Goal: Transaction & Acquisition: Obtain resource

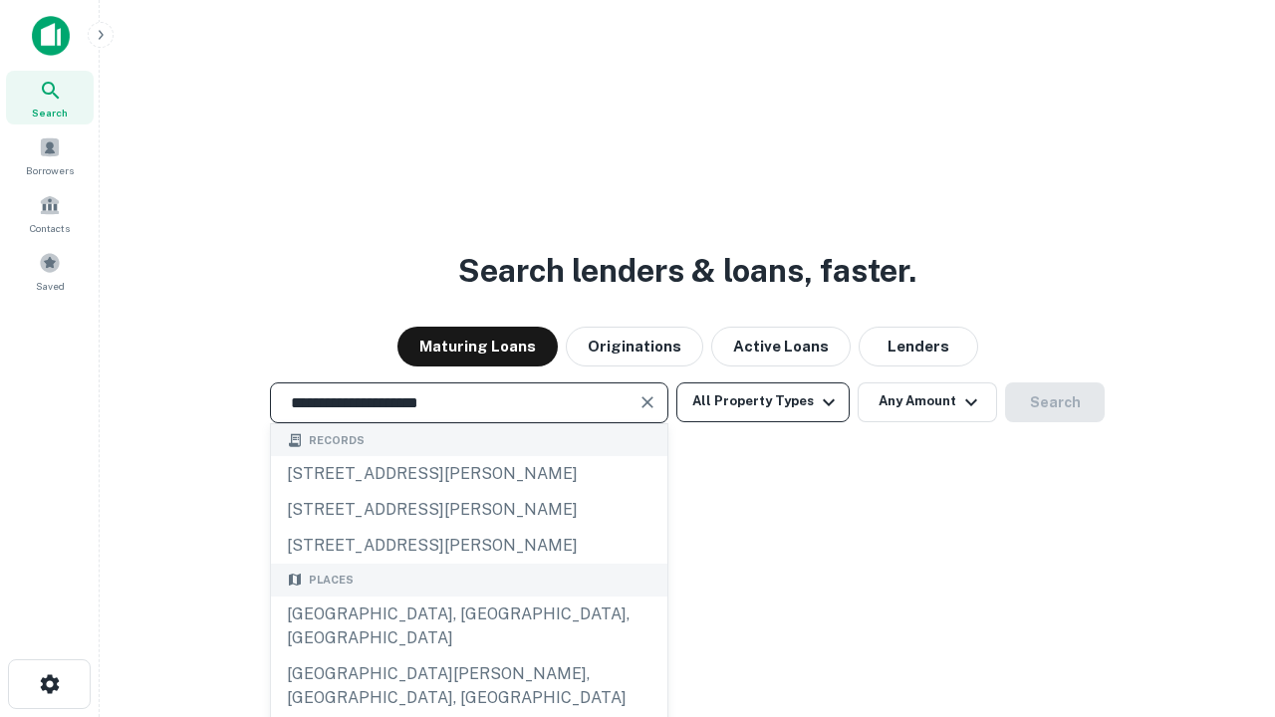
click at [468, 656] on div "[GEOGRAPHIC_DATA], [GEOGRAPHIC_DATA], [GEOGRAPHIC_DATA]" at bounding box center [469, 627] width 396 height 60
click at [763, 401] on button "All Property Types" at bounding box center [762, 402] width 173 height 40
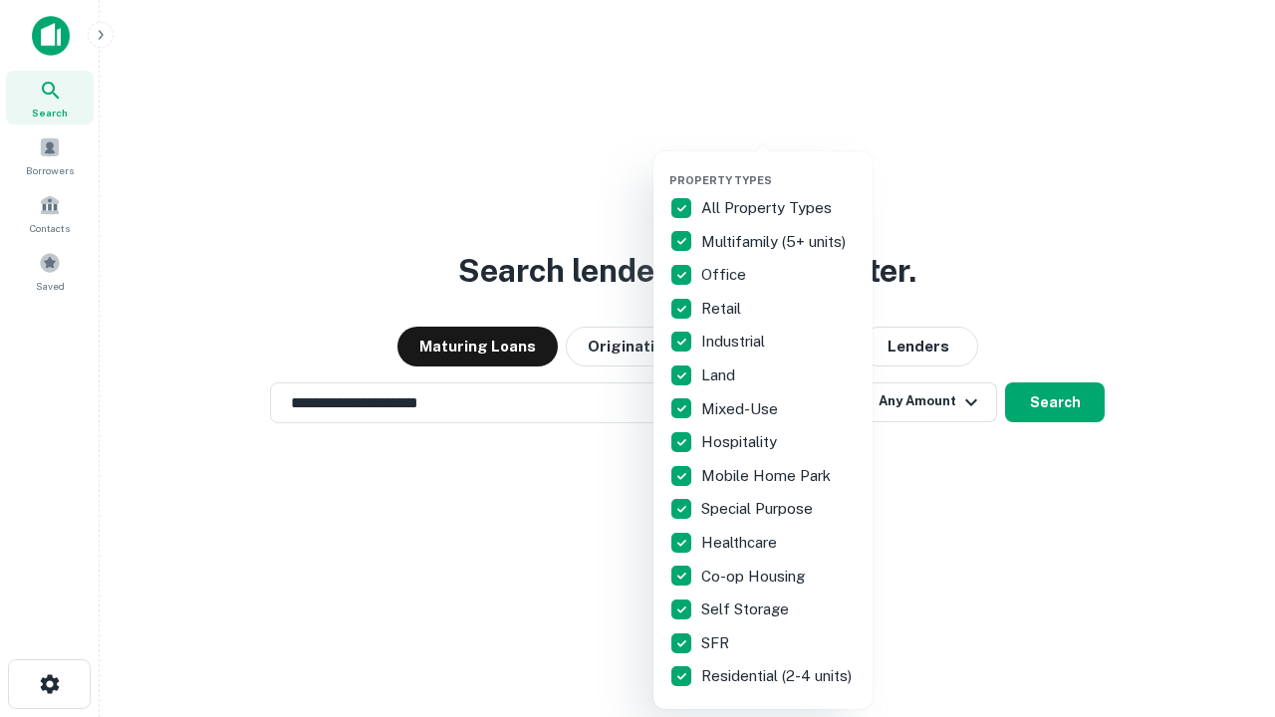
type input "**********"
click at [779, 167] on button "button" at bounding box center [778, 167] width 219 height 1
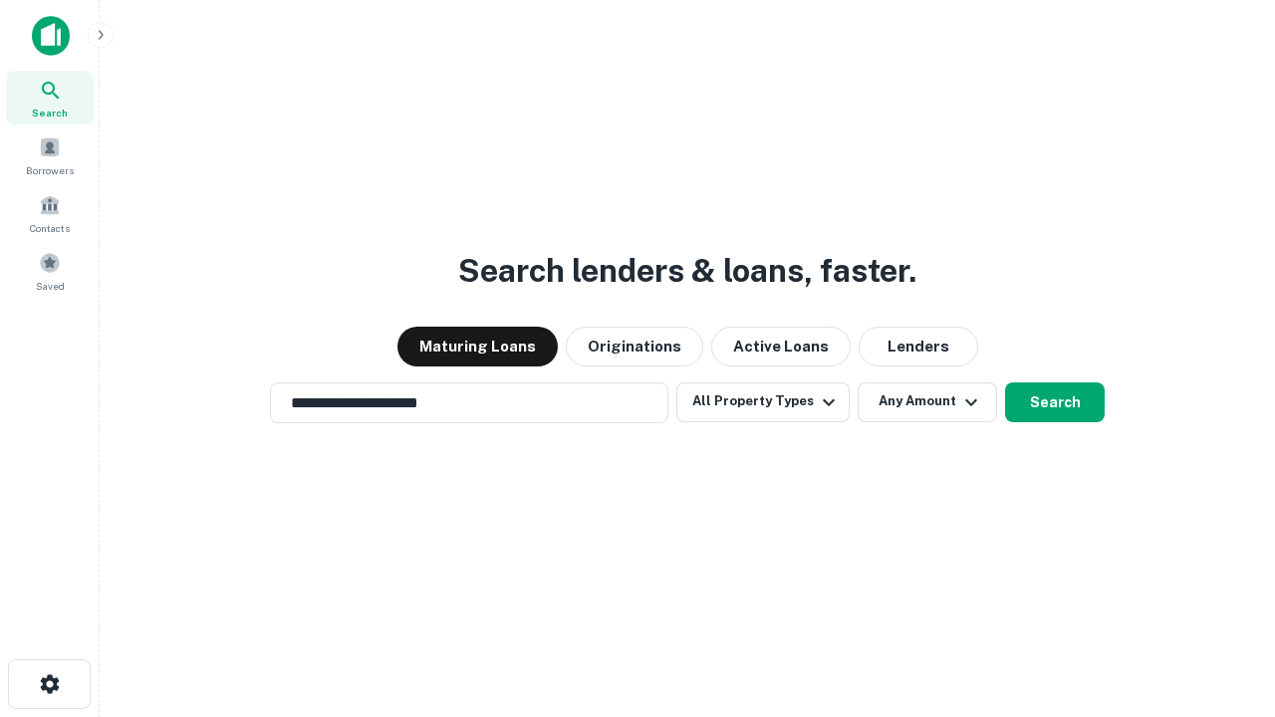
scroll to position [31, 0]
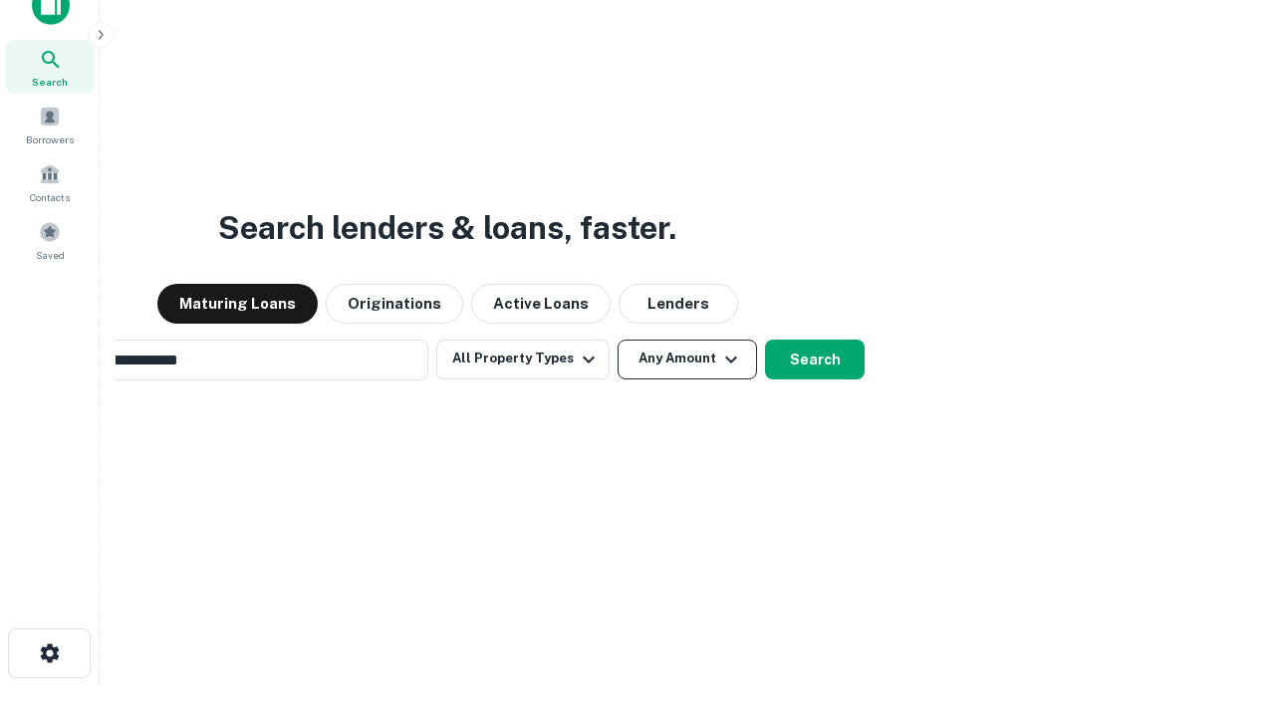
click at [618, 340] on button "Any Amount" at bounding box center [687, 360] width 139 height 40
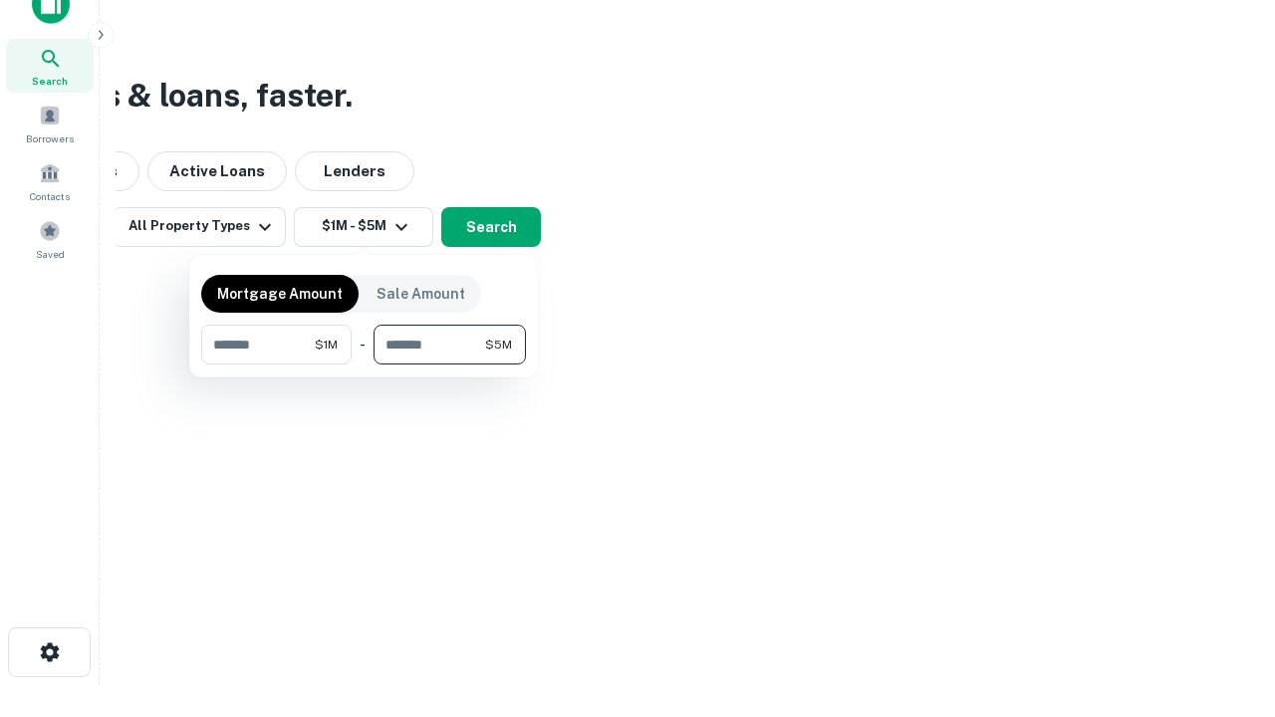
type input "*******"
click at [364, 365] on button "button" at bounding box center [363, 365] width 325 height 1
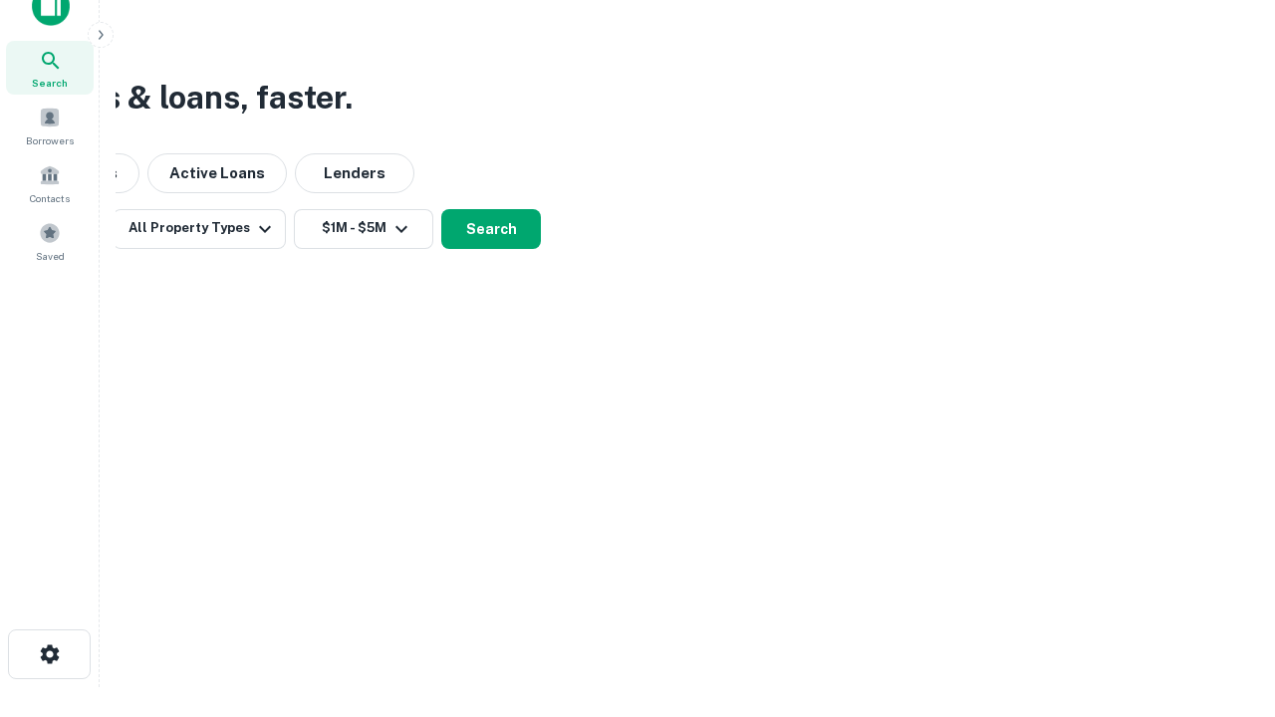
scroll to position [12, 368]
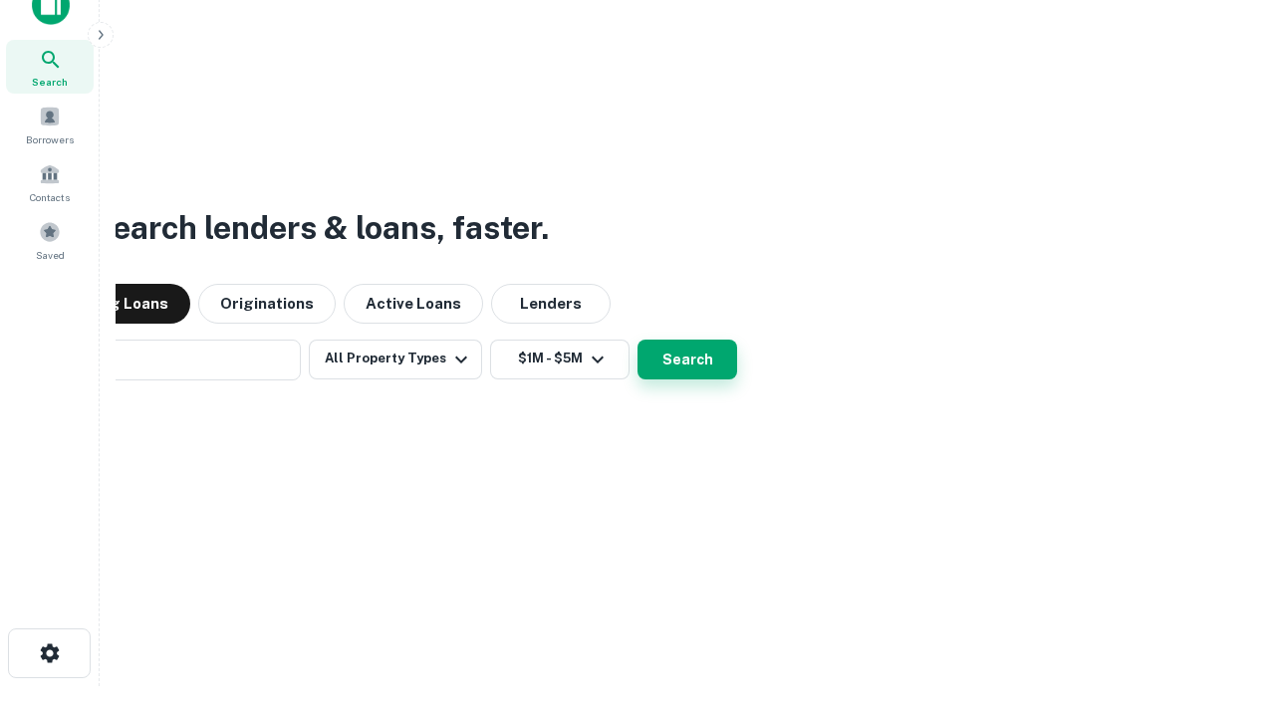
click at [637, 340] on button "Search" at bounding box center [687, 360] width 100 height 40
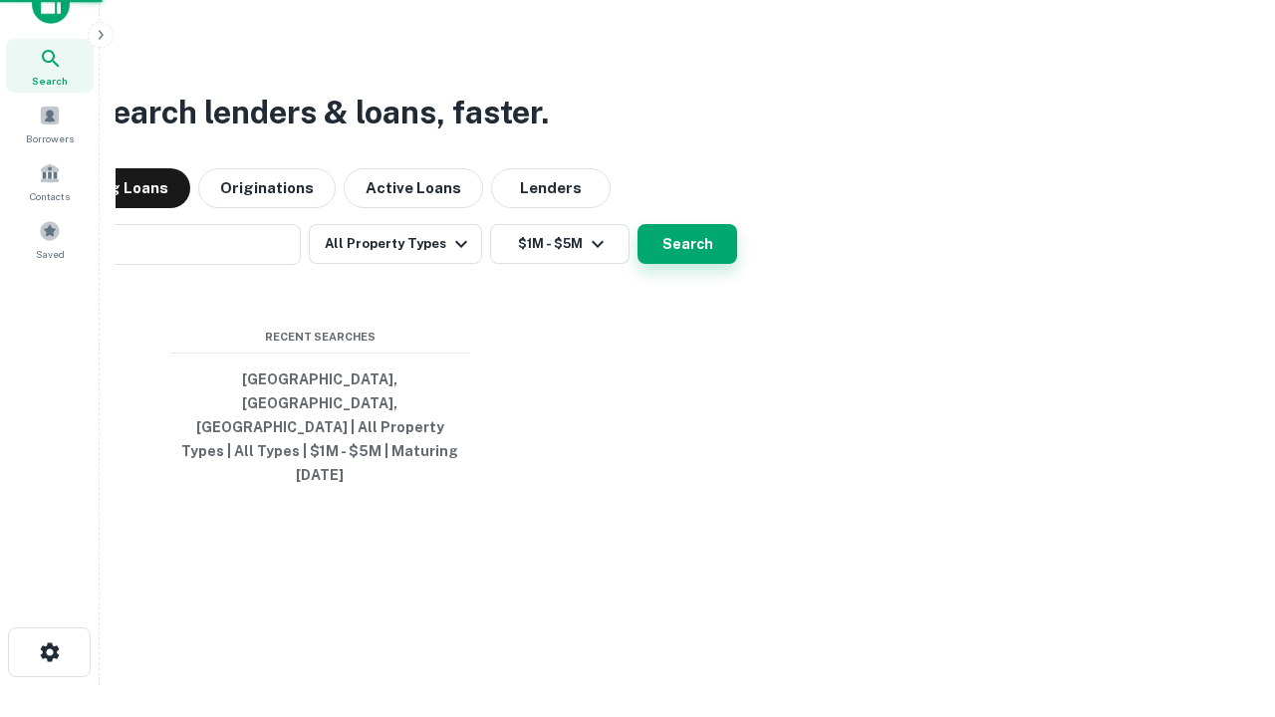
scroll to position [53, 564]
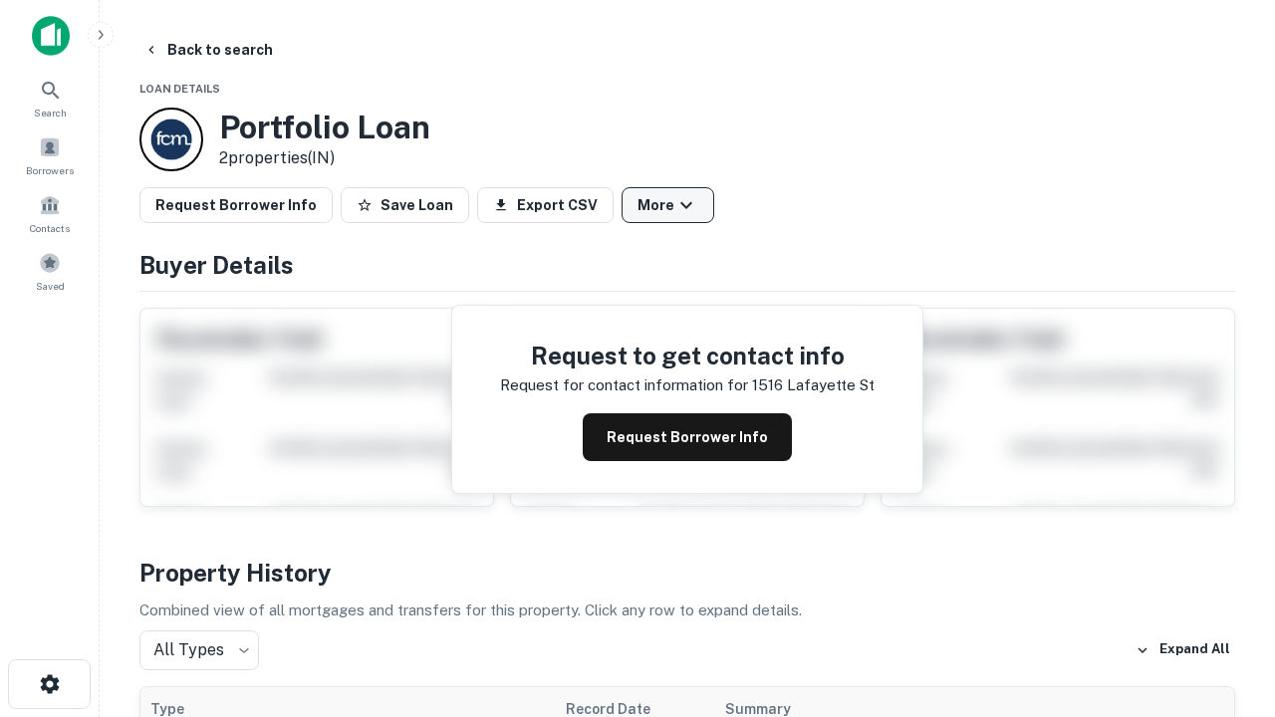
click at [667, 205] on button "More" at bounding box center [668, 205] width 93 height 36
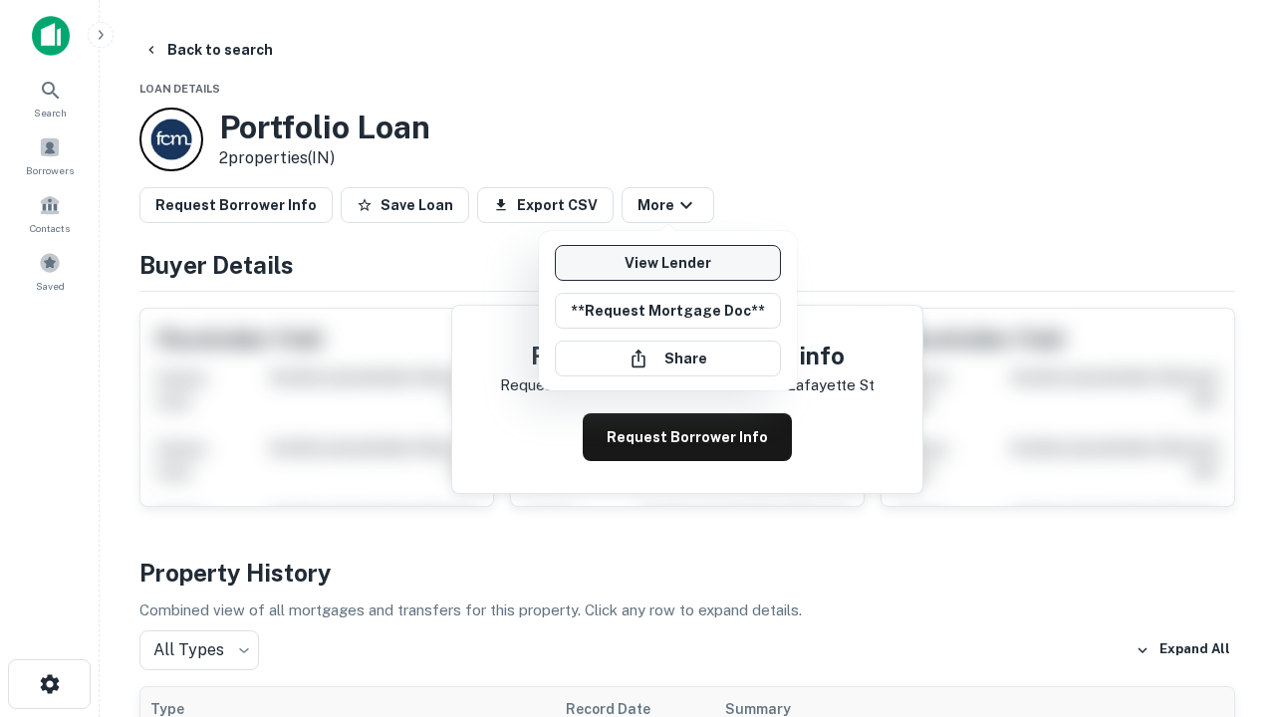
click at [667, 263] on link "View Lender" at bounding box center [668, 263] width 226 height 36
